Goal: Find contact information: Find contact information

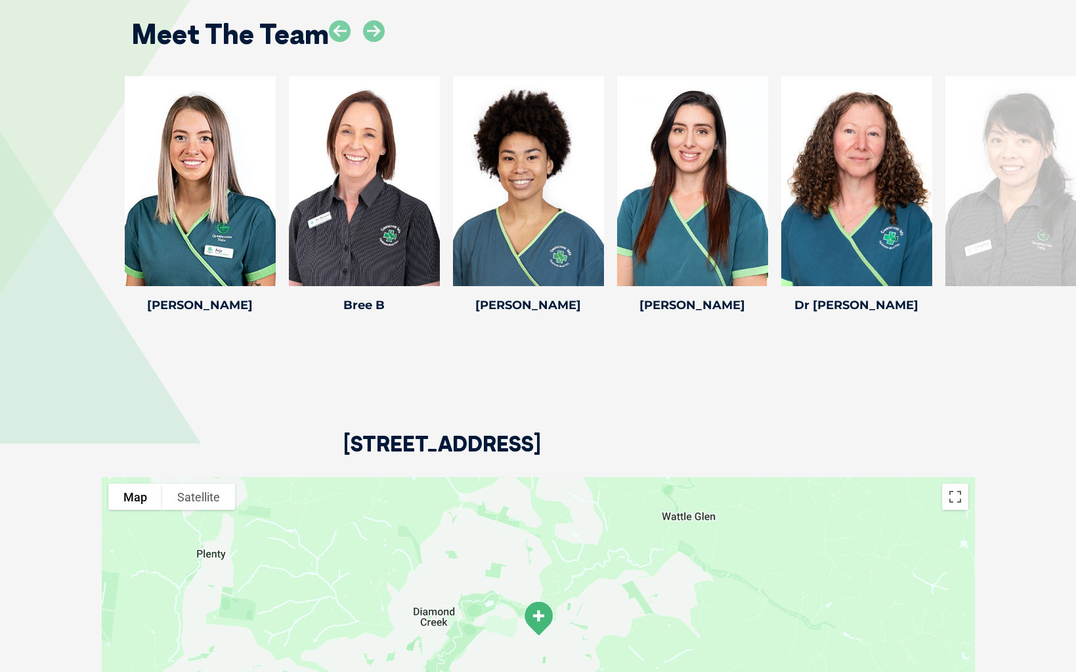
scroll to position [2298, 0]
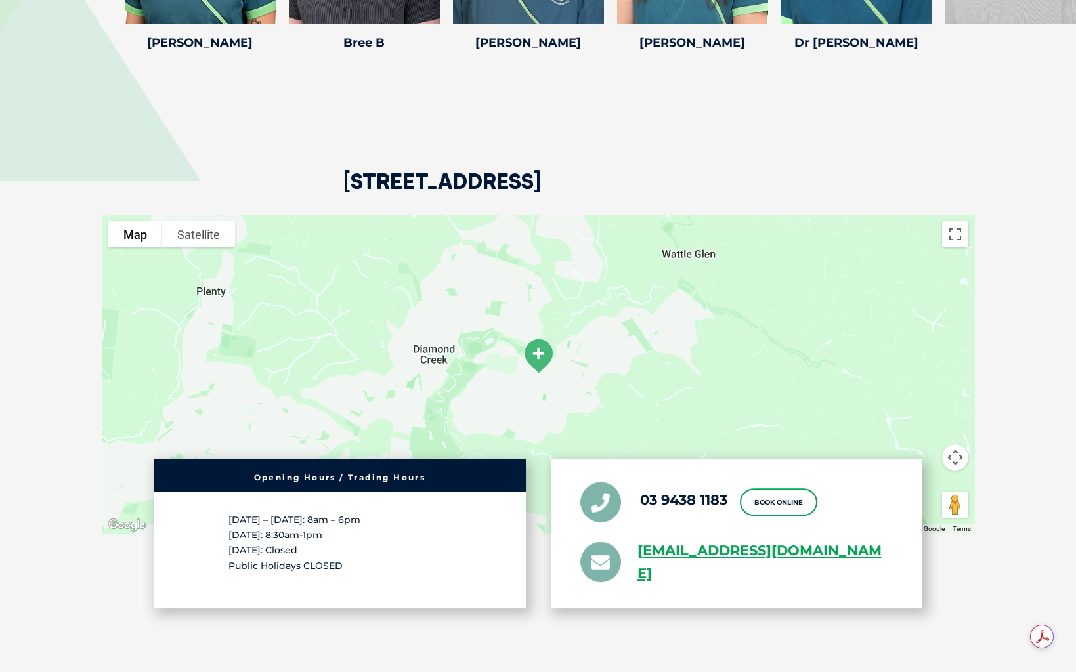
drag, startPoint x: 340, startPoint y: 181, endPoint x: 754, endPoint y: 187, distance: 413.6
click at [838, 181] on div "[STREET_ADDRESS]" at bounding box center [538, 135] width 873 height 160
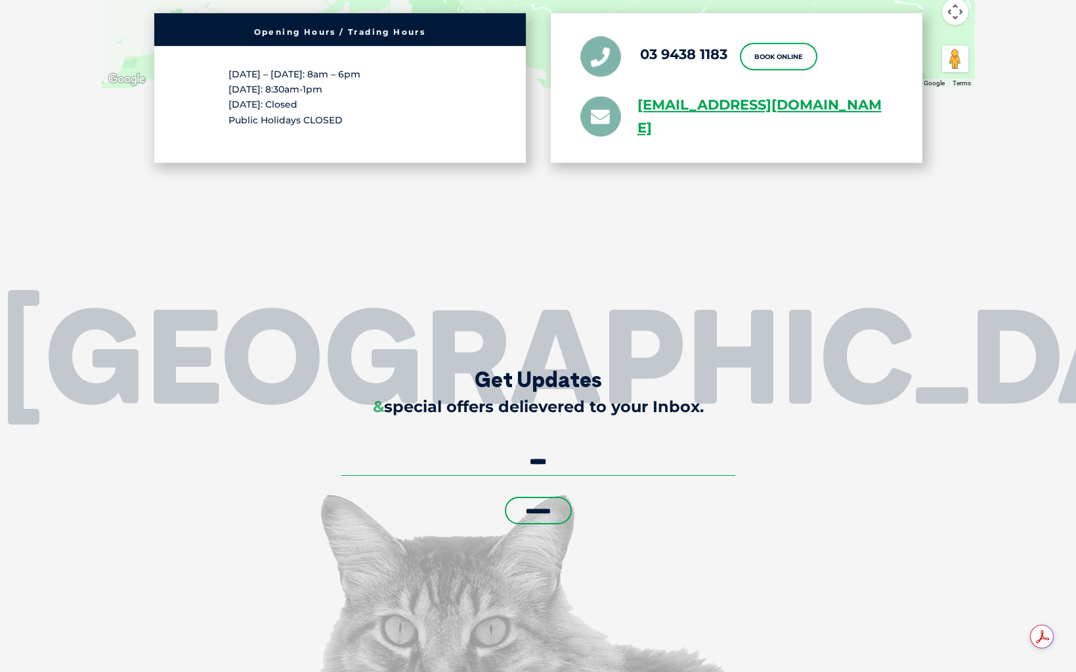
scroll to position [1884, 0]
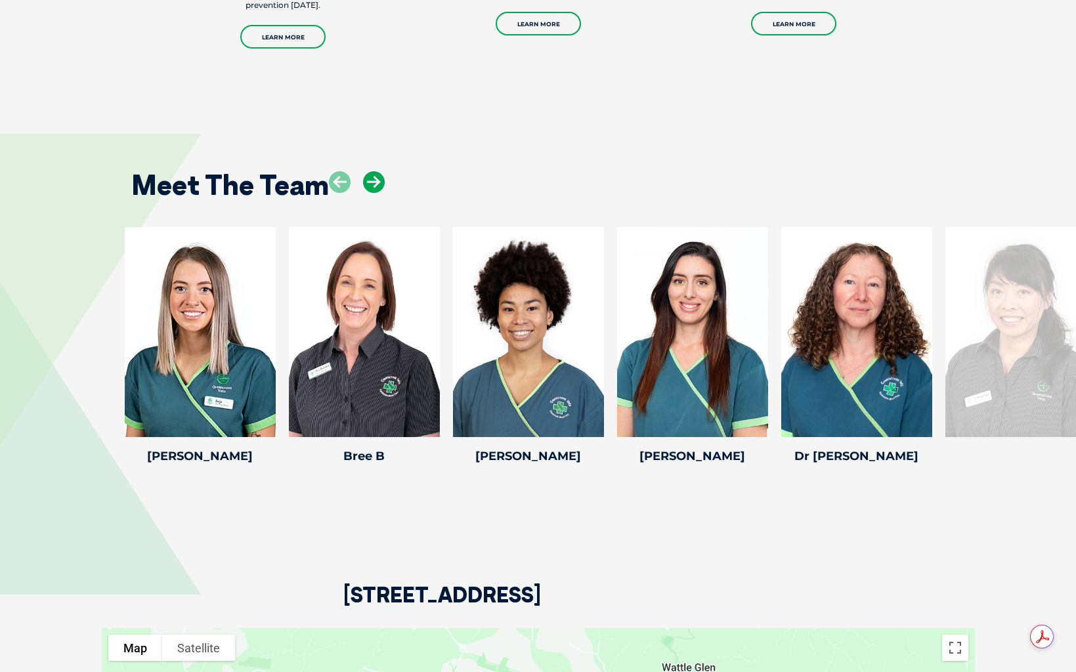
click at [375, 184] on icon at bounding box center [374, 182] width 22 height 22
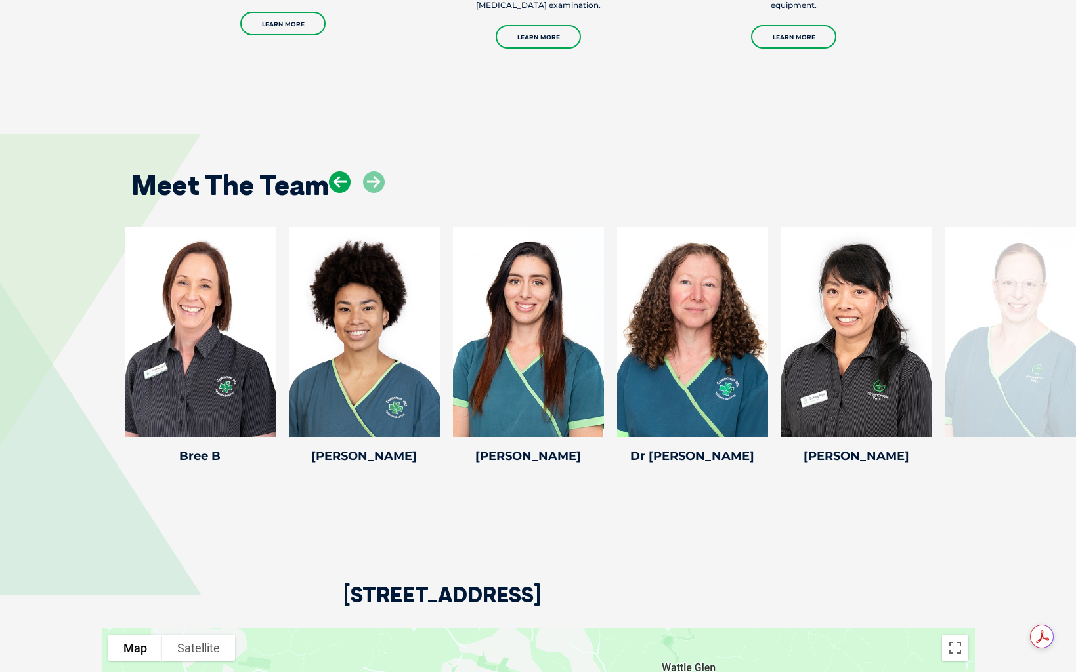
click at [336, 179] on icon at bounding box center [340, 182] width 22 height 22
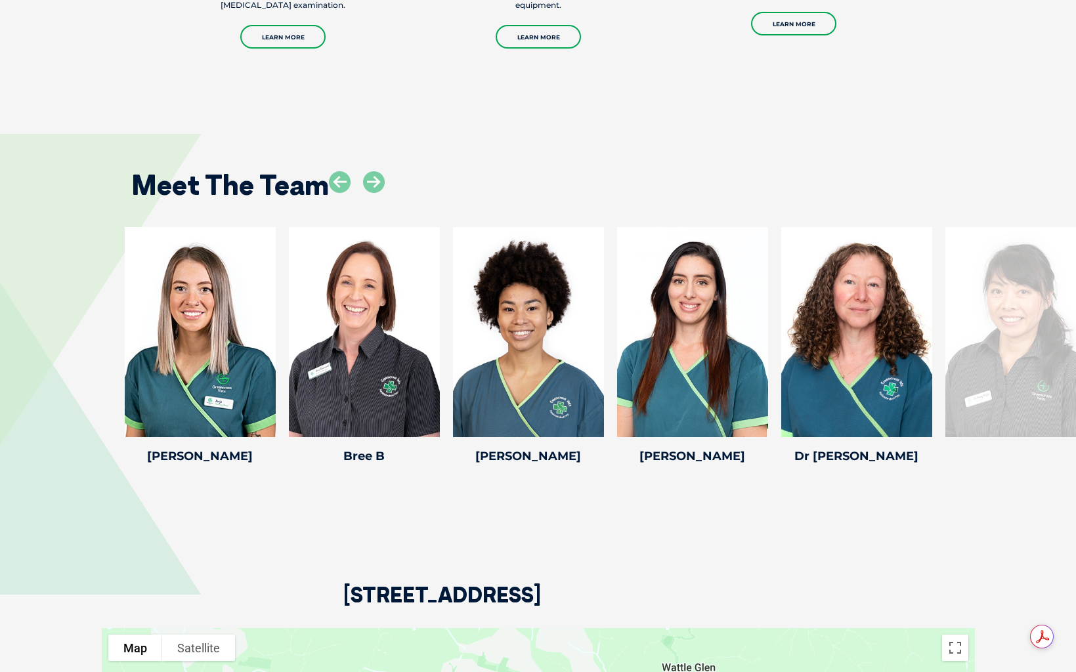
click at [593, 157] on div "Meet The Team" at bounding box center [538, 180] width 840 height 67
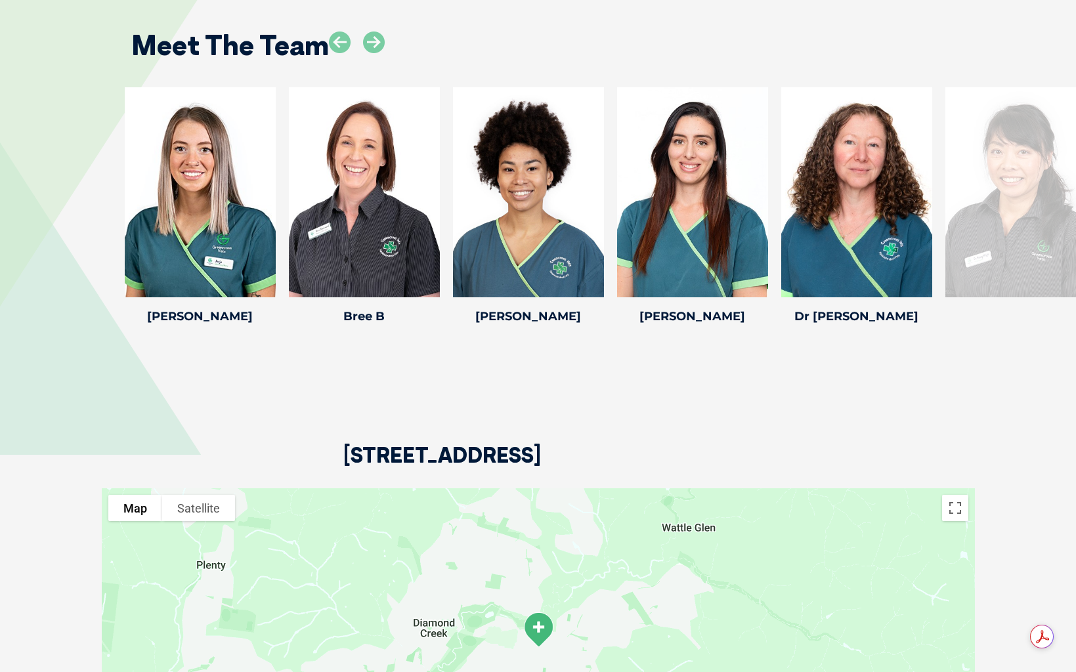
scroll to position [2212, 0]
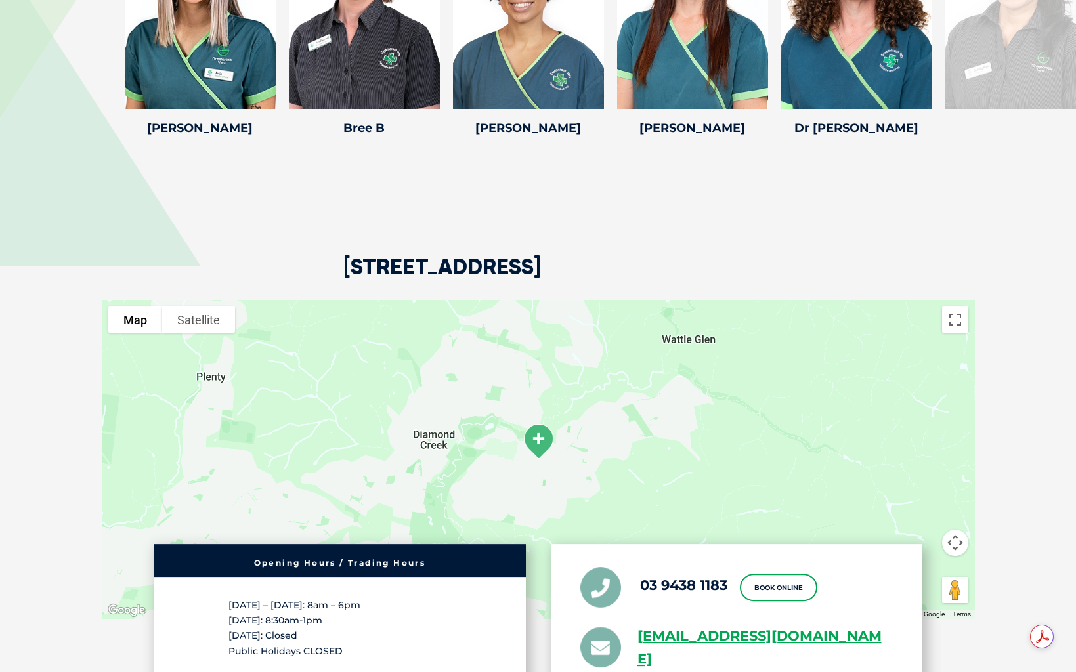
drag, startPoint x: 337, startPoint y: 262, endPoint x: 842, endPoint y: 253, distance: 504.9
click at [842, 253] on div "[STREET_ADDRESS]" at bounding box center [538, 220] width 873 height 160
copy h2 "[STREET_ADDRESS]"
